Goal: Obtain resource: Download file/media

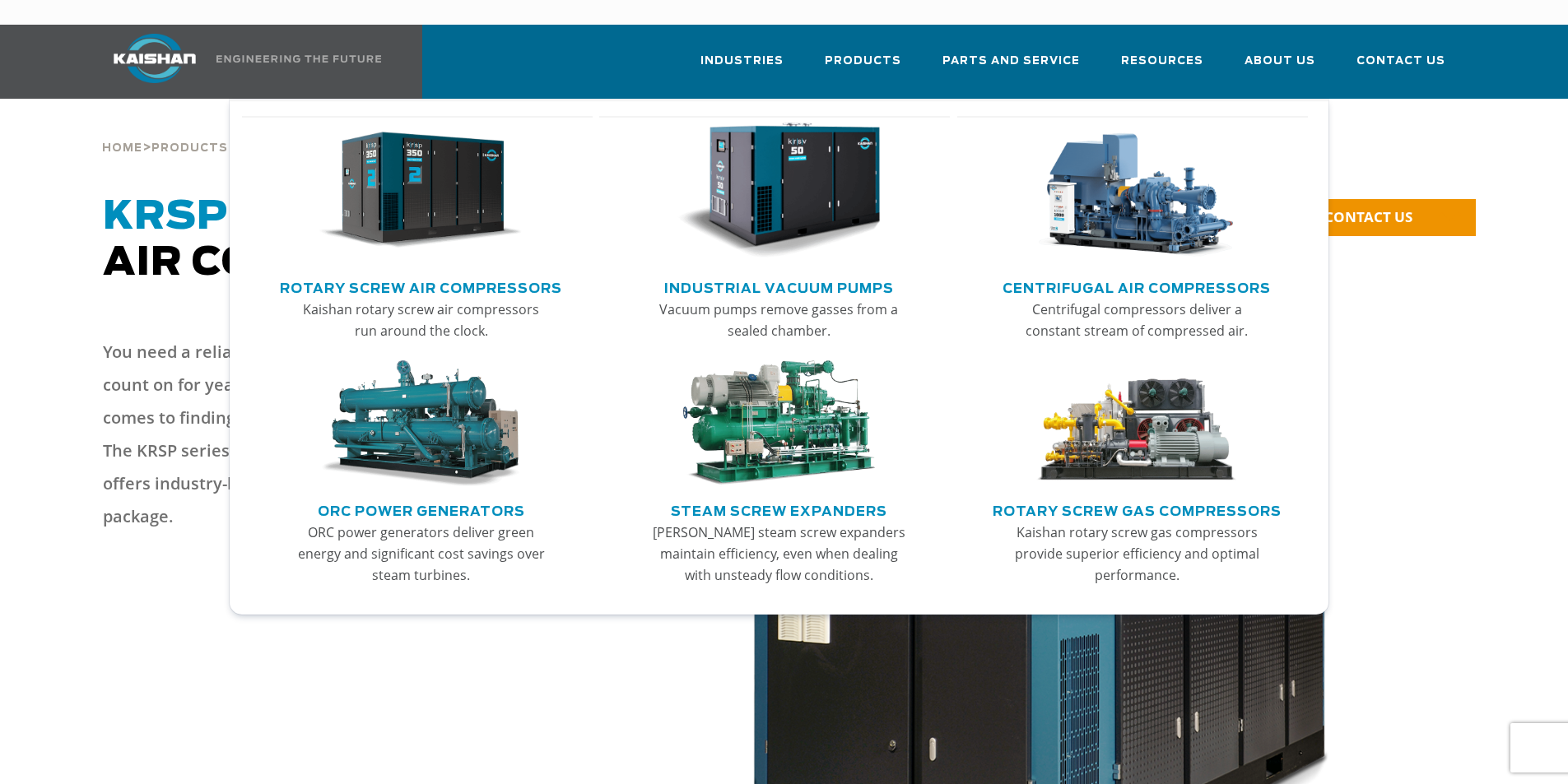
click at [509, 274] on link "Rotary Screw Air Compressors" at bounding box center [420, 286] width 282 height 25
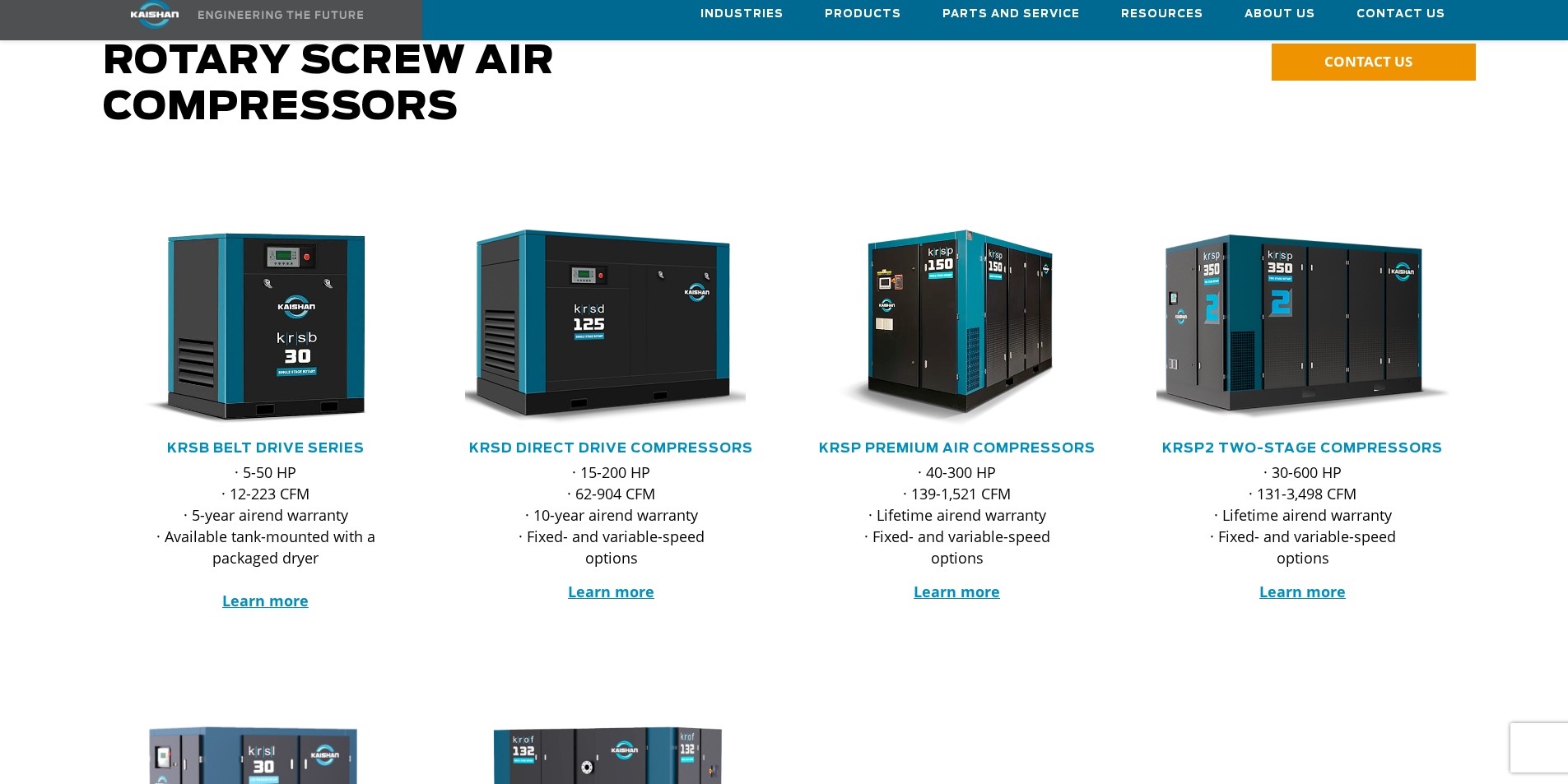
scroll to position [246, 0]
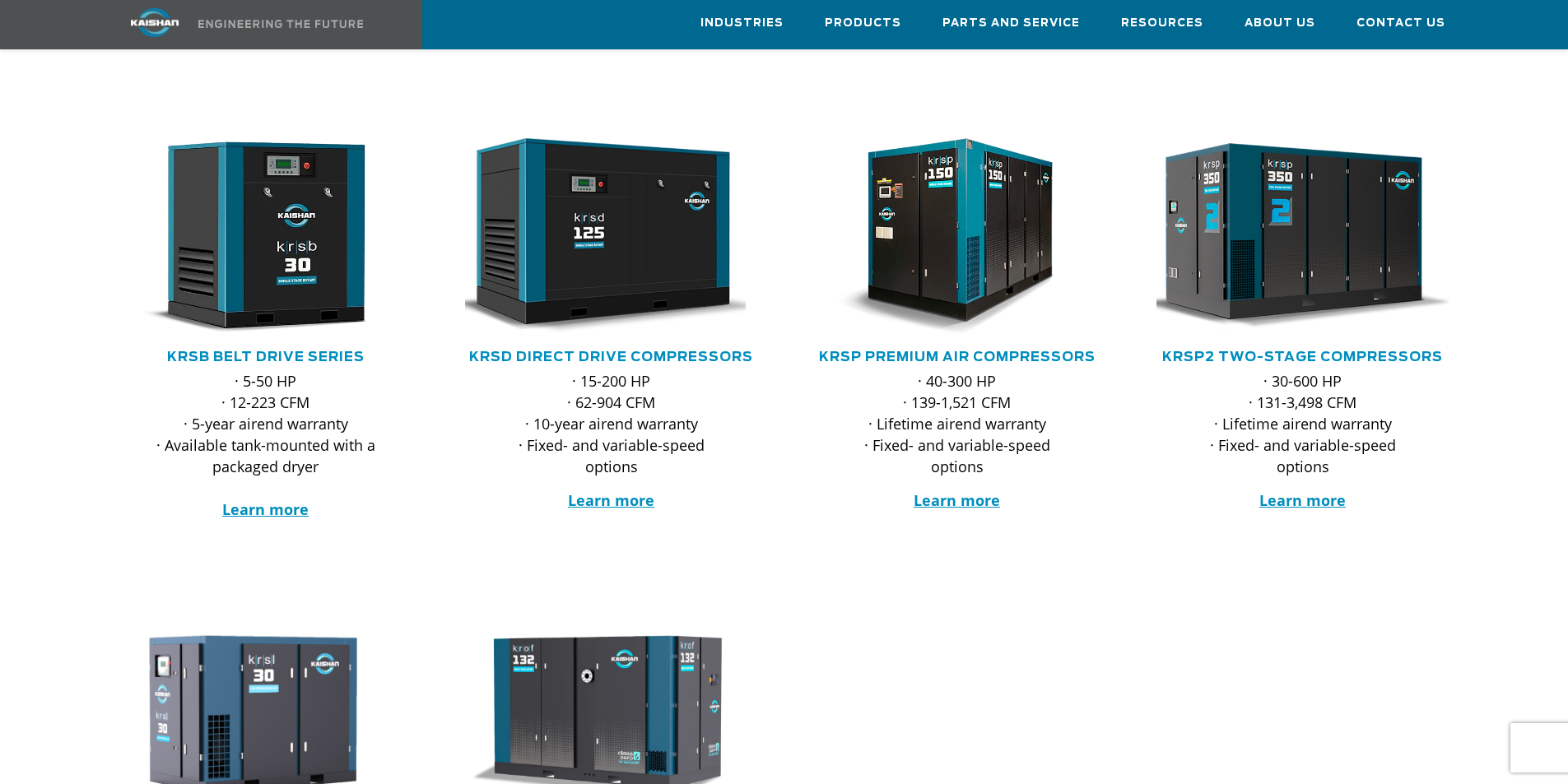
click at [1296, 266] on img at bounding box center [1289, 237] width 322 height 217
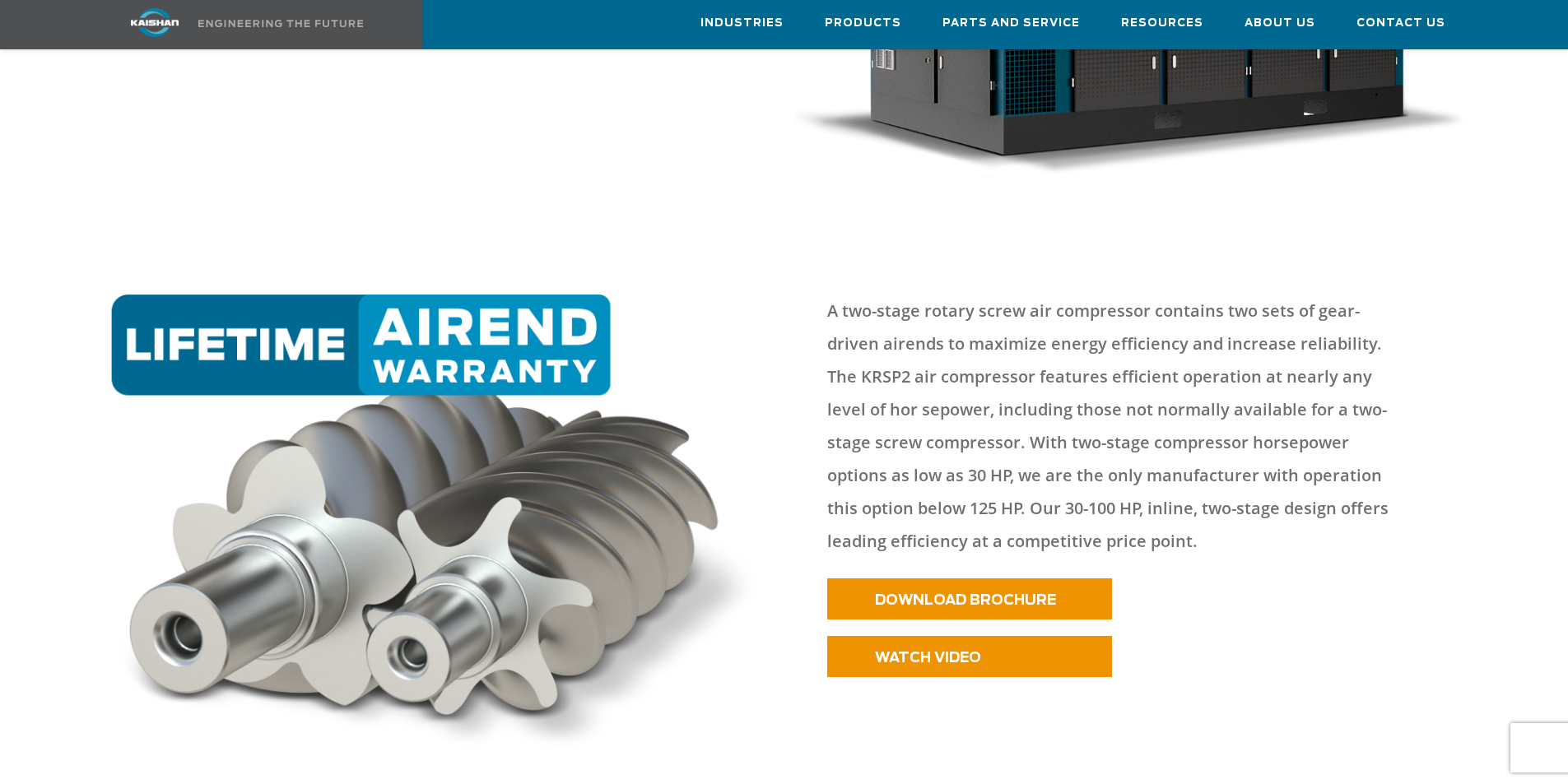
scroll to position [822, 0]
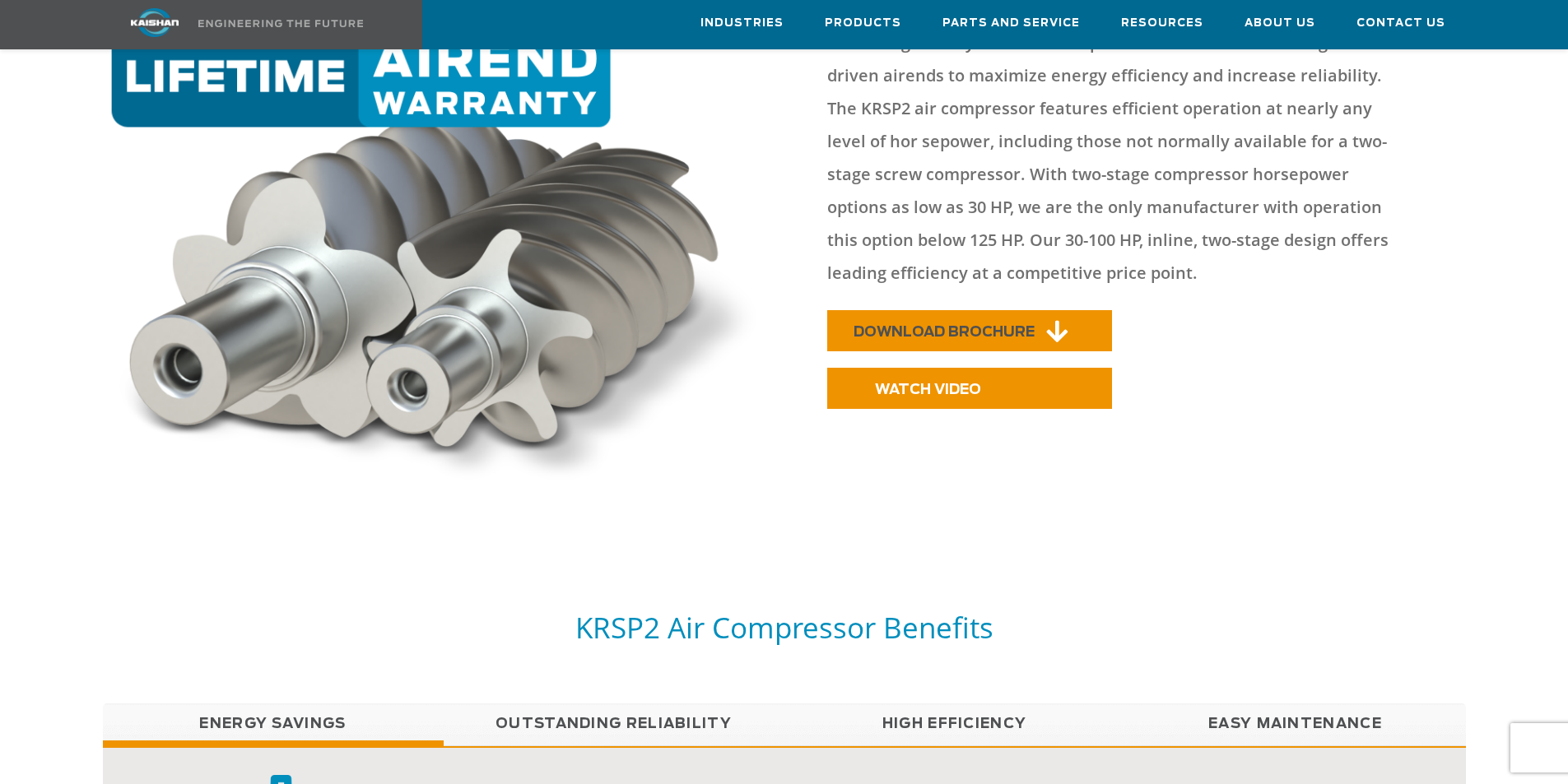
click at [1042, 310] on link "DOWNLOAD BROCHURE" at bounding box center [970, 330] width 285 height 41
